Goal: Check status: Check status

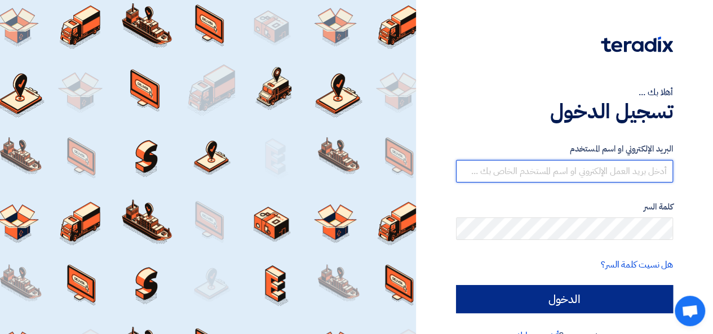
type input "[EMAIL_ADDRESS][DOMAIN_NAME]"
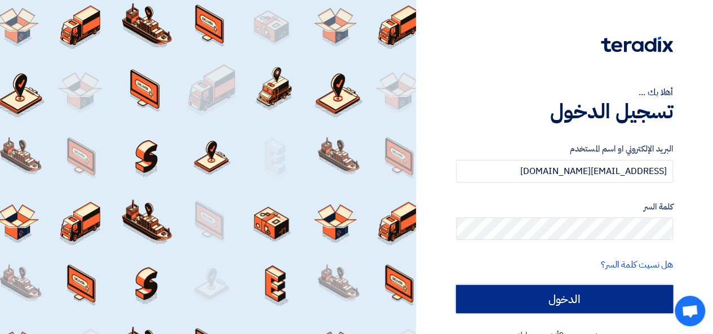
click at [583, 295] on input "الدخول" at bounding box center [564, 299] width 217 height 28
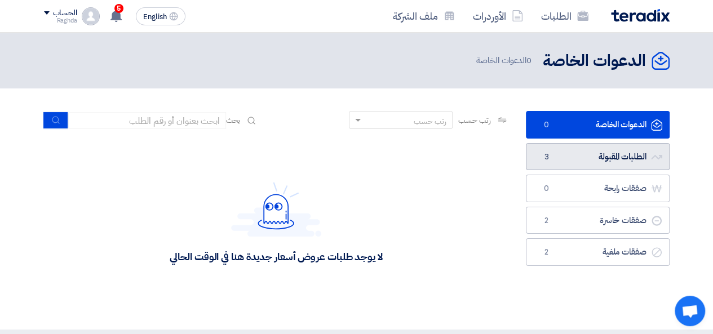
click at [571, 153] on link "الطلبات المقبولة الطلبات المقبولة 3" at bounding box center [598, 157] width 144 height 28
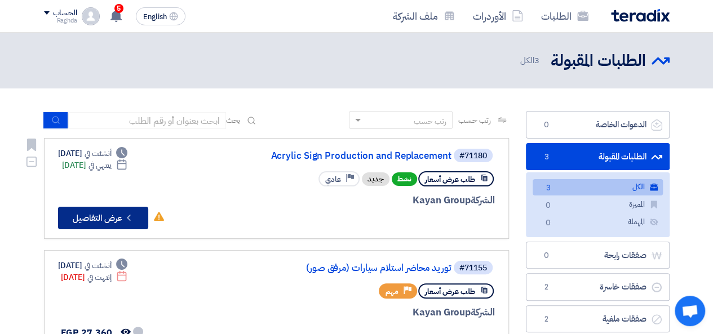
click at [103, 219] on button "Check details عرض التفاصيل" at bounding box center [103, 218] width 90 height 23
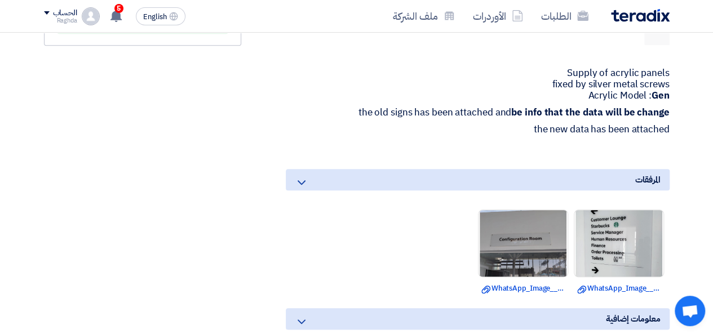
scroll to position [494, 0]
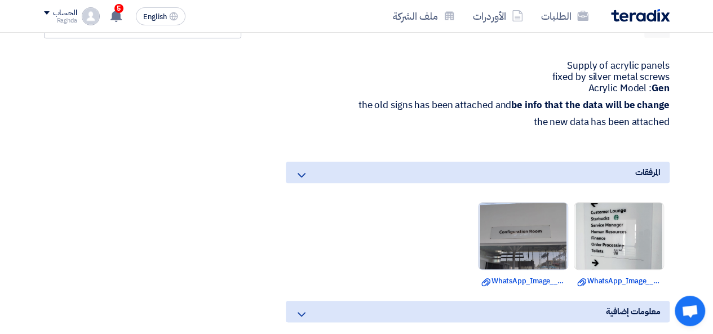
click at [516, 217] on img at bounding box center [522, 236] width 89 height 118
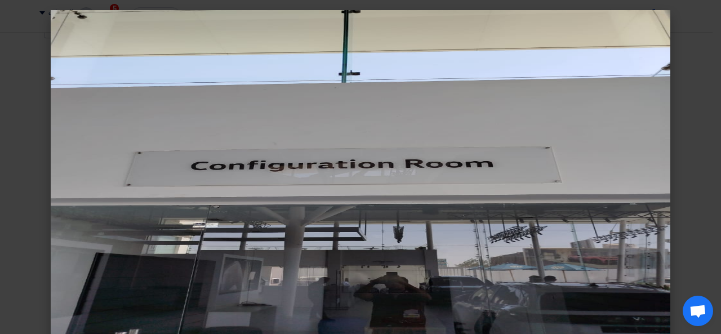
click at [596, 217] on img at bounding box center [361, 177] width 620 height 334
click at [690, 176] on modal-container at bounding box center [360, 167] width 721 height 334
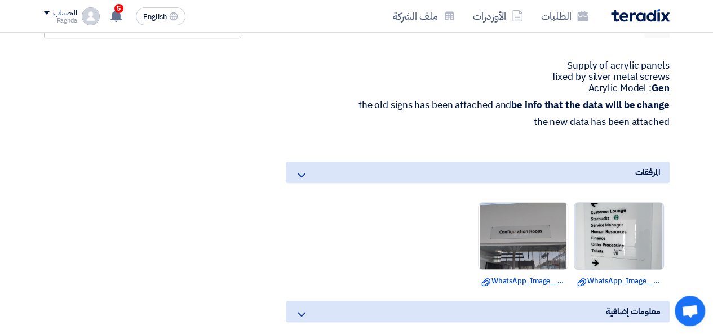
click at [630, 206] on img at bounding box center [618, 236] width 89 height 118
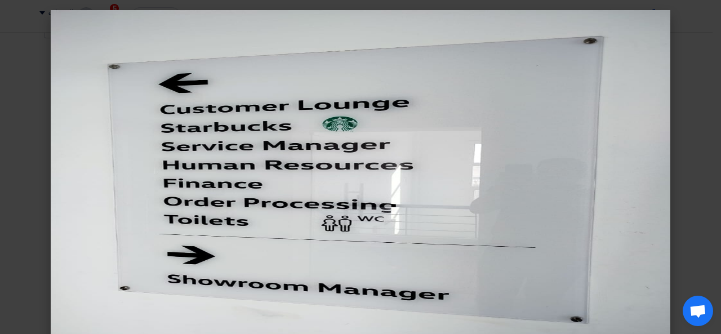
click at [626, 139] on img at bounding box center [361, 177] width 620 height 334
click at [688, 132] on modal-container at bounding box center [360, 167] width 721 height 334
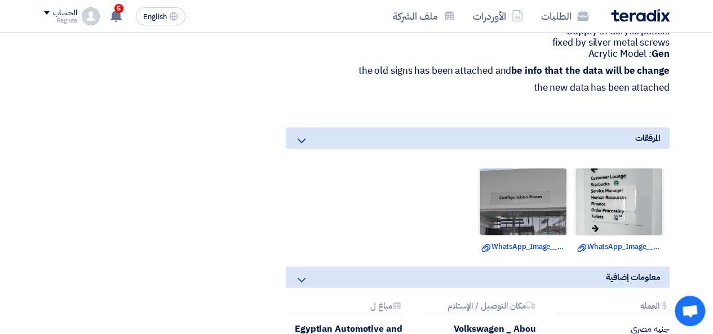
scroll to position [543, 0]
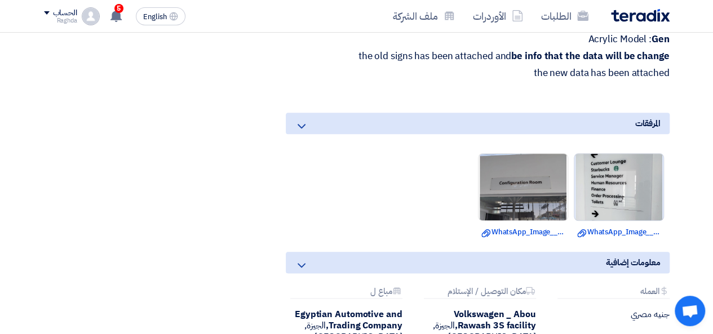
click at [626, 193] on img at bounding box center [618, 187] width 89 height 118
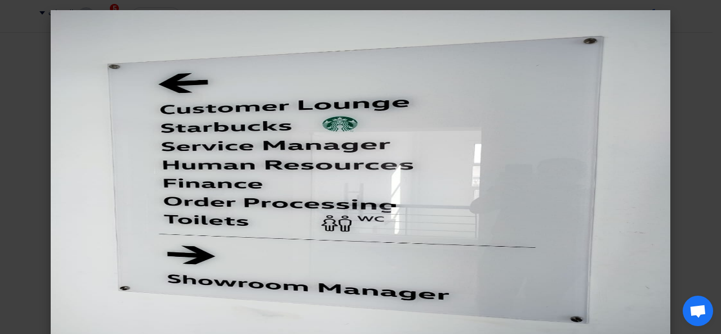
click at [707, 120] on modal-container at bounding box center [360, 167] width 721 height 334
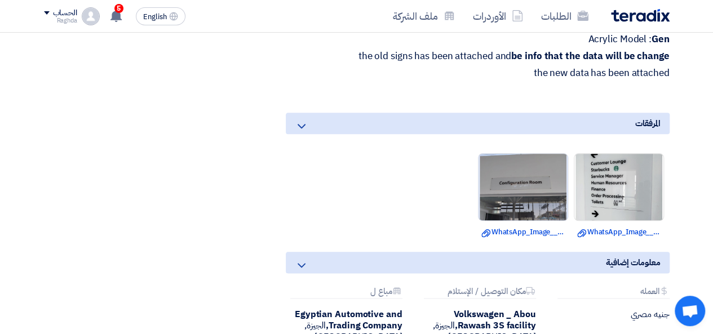
click at [558, 159] on img at bounding box center [522, 187] width 89 height 118
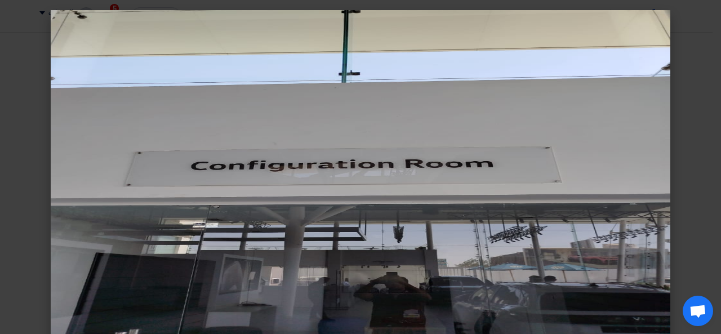
click at [442, 263] on img at bounding box center [361, 177] width 620 height 334
click at [699, 198] on modal-container at bounding box center [360, 167] width 721 height 334
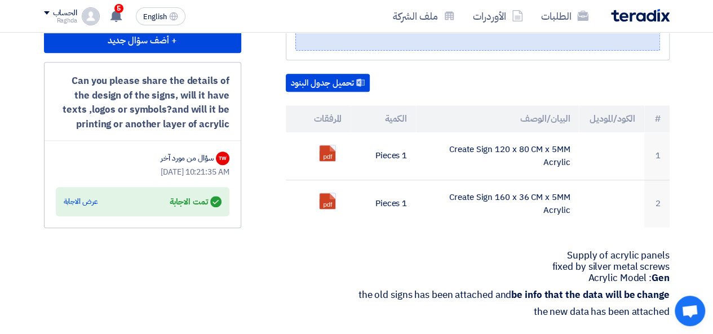
scroll to position [317, 0]
